Goal: Information Seeking & Learning: Learn about a topic

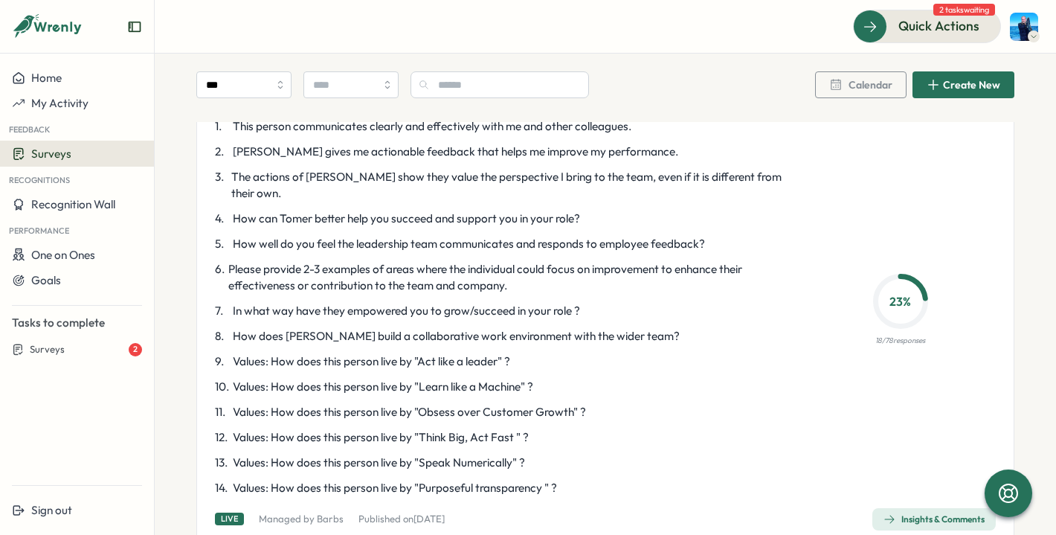
scroll to position [3527, 0]
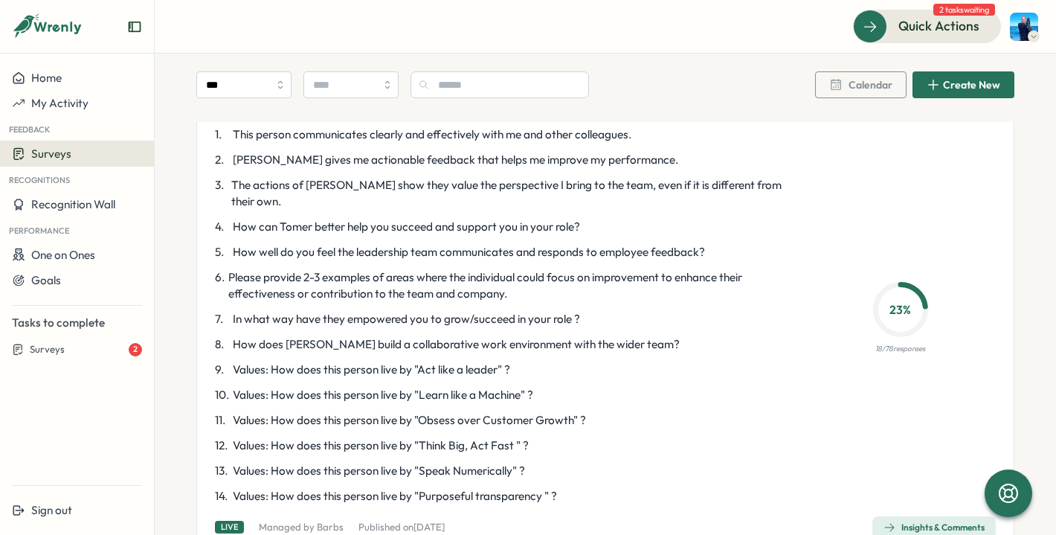
click at [912, 517] on span "Insights & Comments" at bounding box center [934, 527] width 101 height 21
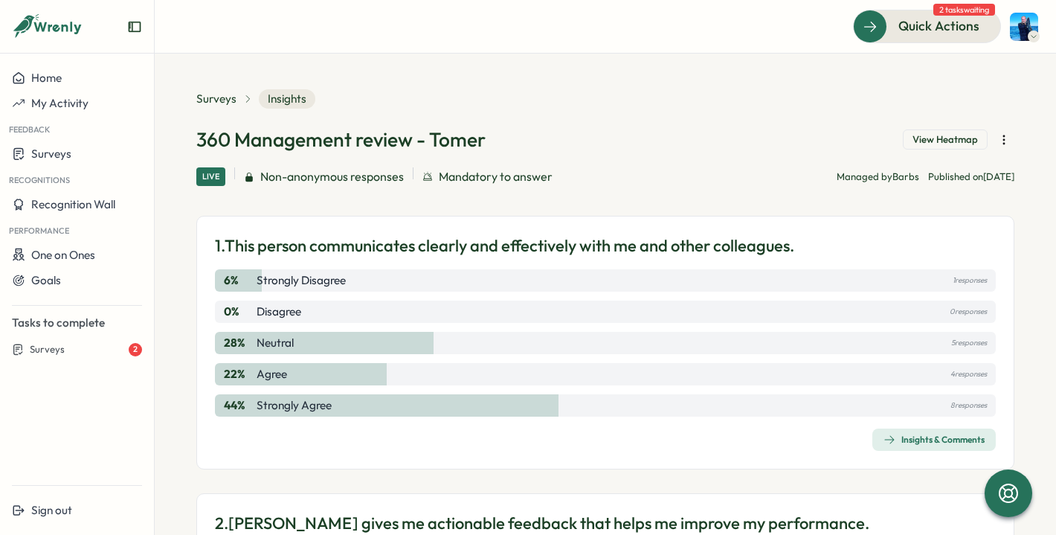
click at [888, 449] on span "Insights & Comments" at bounding box center [934, 439] width 101 height 21
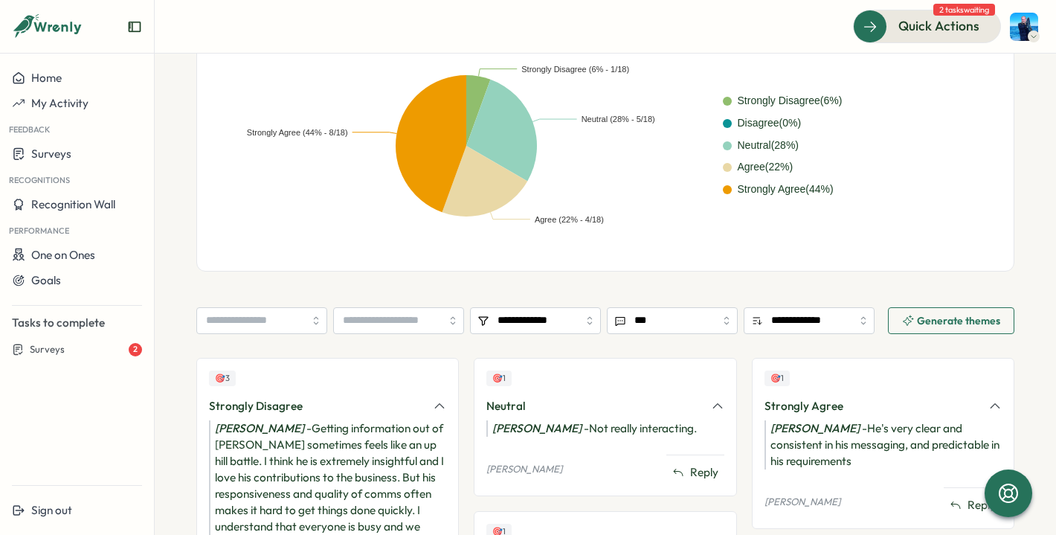
scroll to position [22, 0]
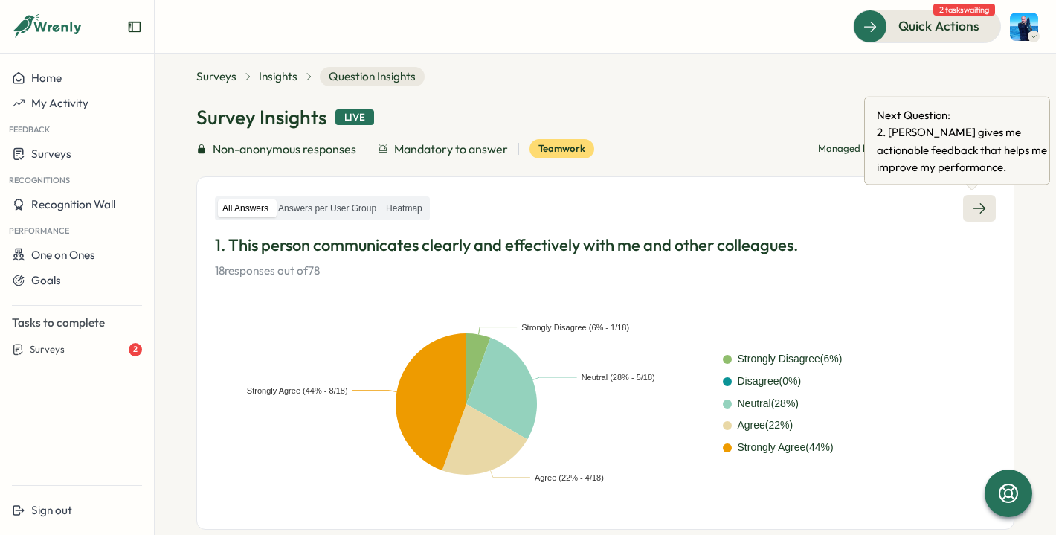
click at [972, 202] on icon at bounding box center [979, 208] width 15 height 15
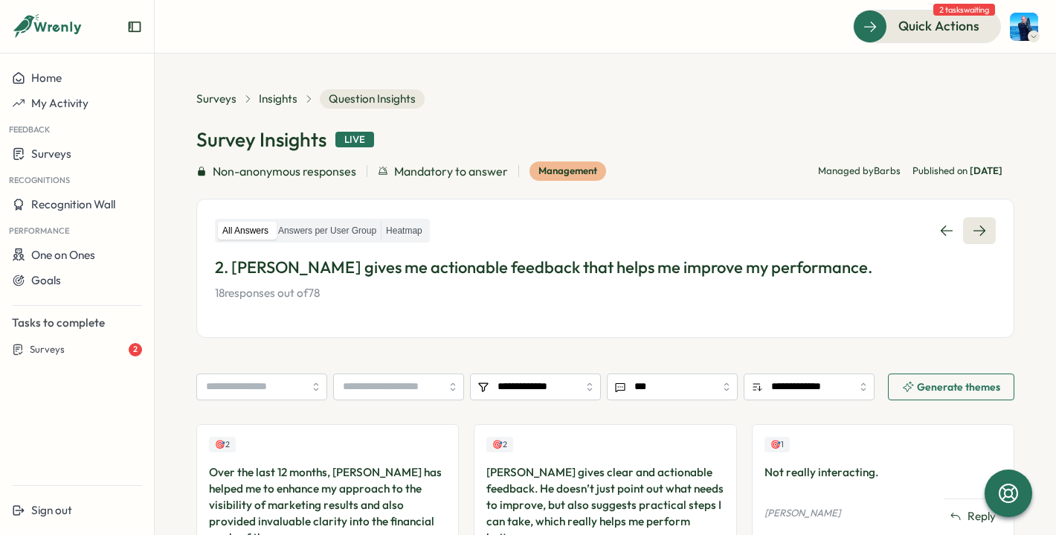
click at [979, 234] on icon at bounding box center [979, 230] width 15 height 15
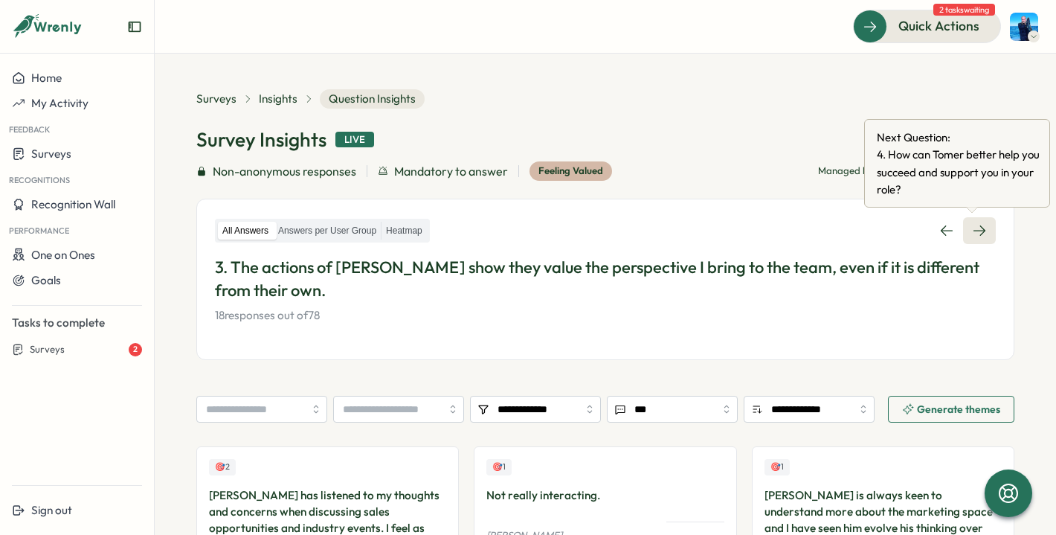
click at [975, 235] on icon at bounding box center [979, 230] width 15 height 15
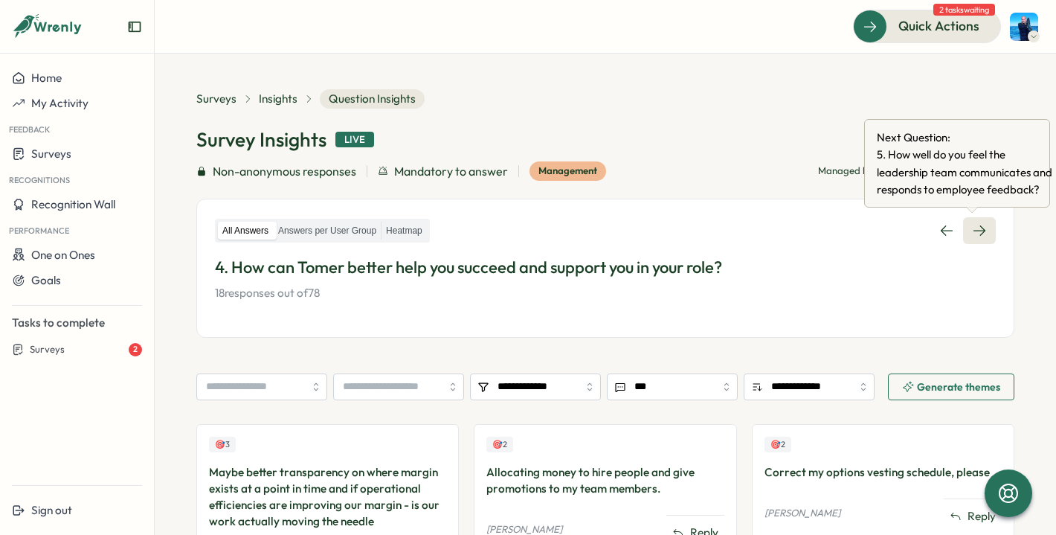
click at [974, 230] on icon at bounding box center [980, 230] width 12 height 10
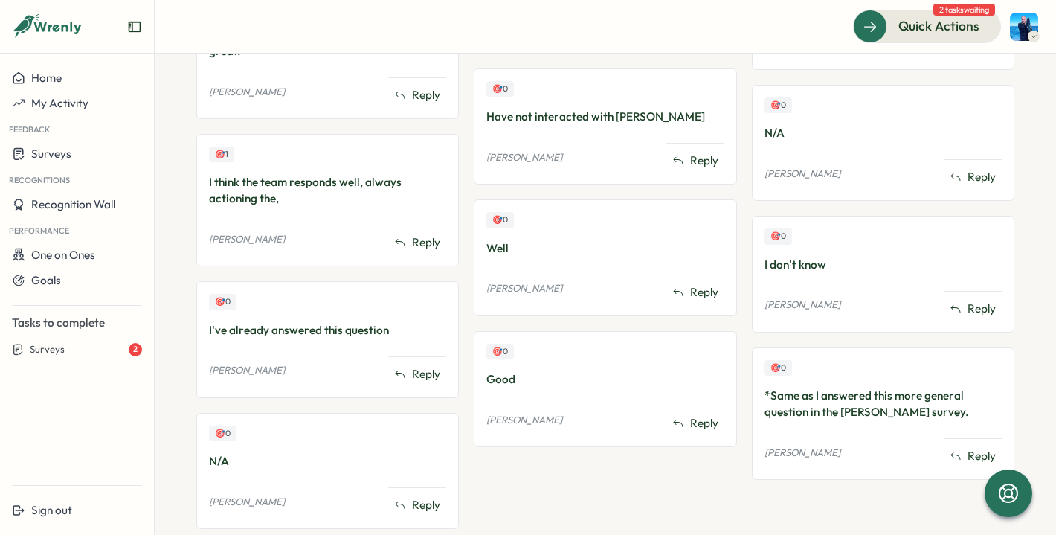
scroll to position [891, 0]
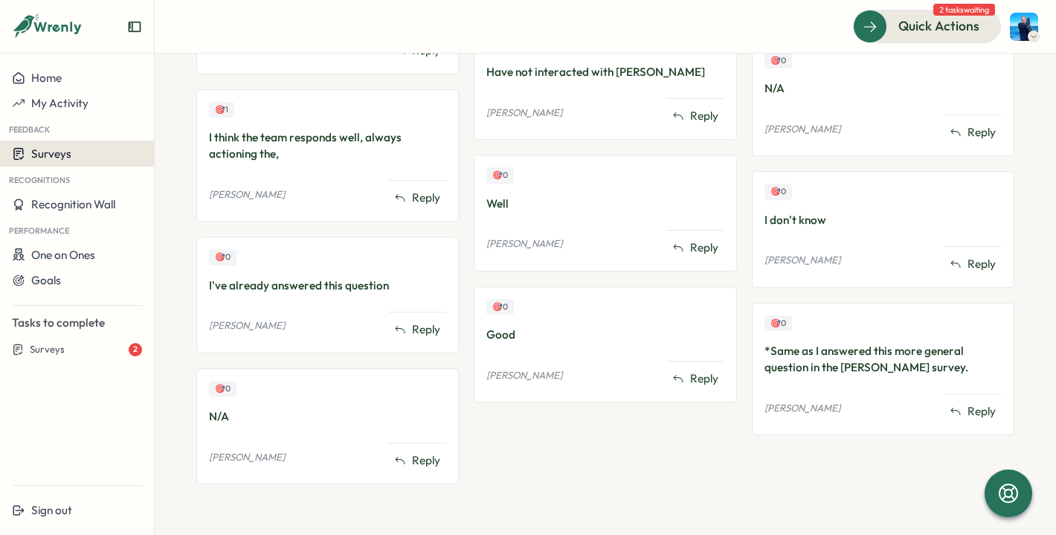
click at [74, 157] on div "Surveys" at bounding box center [77, 154] width 130 height 14
click at [170, 160] on div "Insights" at bounding box center [177, 154] width 39 height 16
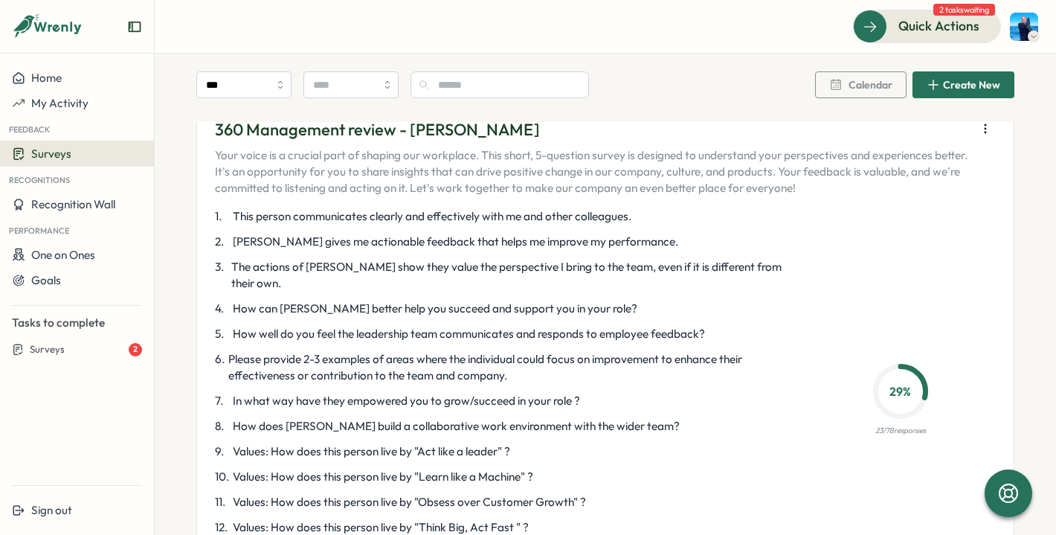
scroll to position [4069, 0]
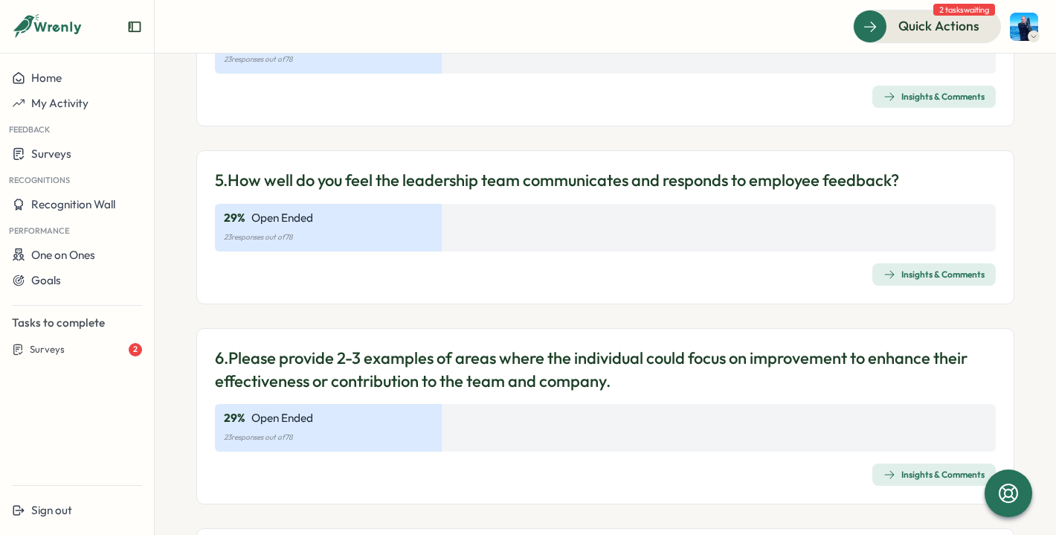
scroll to position [906, 0]
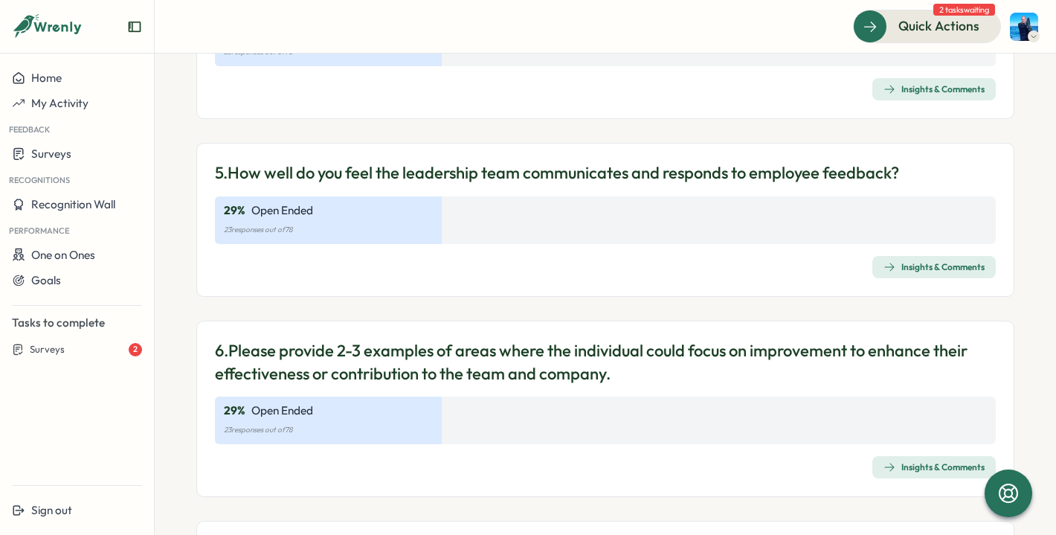
click at [928, 268] on div "Insights & Comments" at bounding box center [934, 267] width 101 height 12
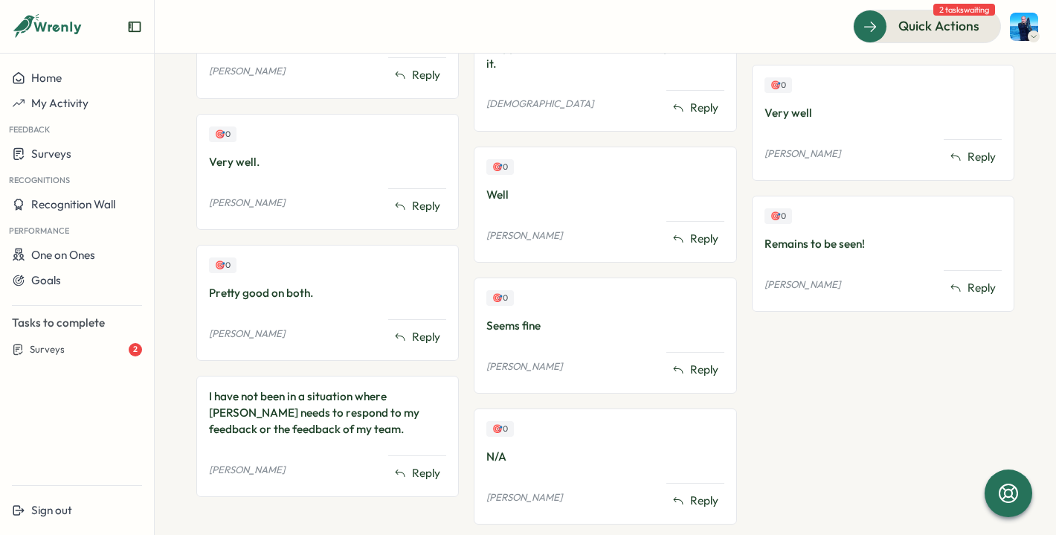
scroll to position [1202, 0]
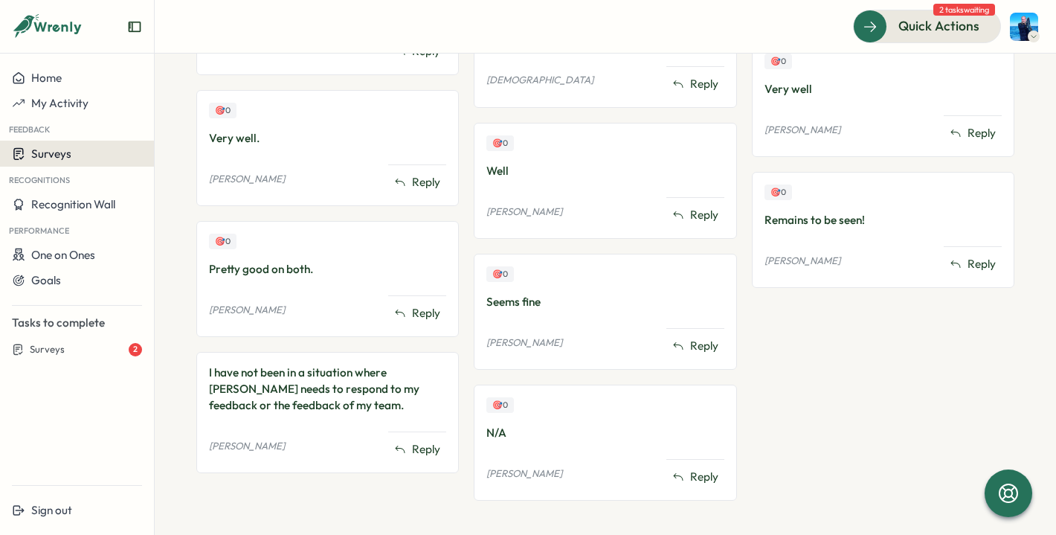
click at [86, 145] on button "Surveys" at bounding box center [77, 154] width 154 height 26
click at [176, 164] on div "Insights" at bounding box center [177, 154] width 51 height 28
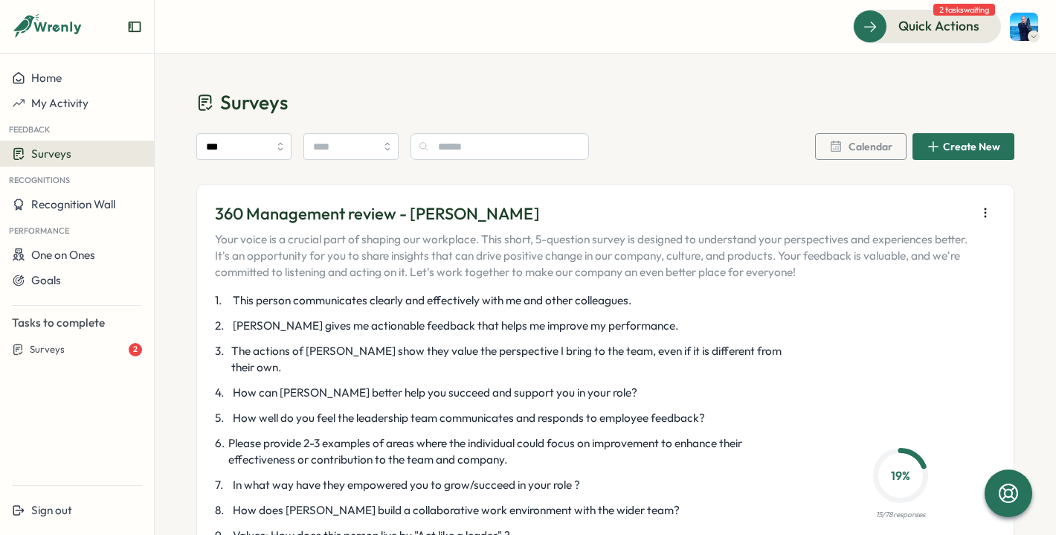
scroll to position [1003, 0]
